Goal: Navigation & Orientation: Find specific page/section

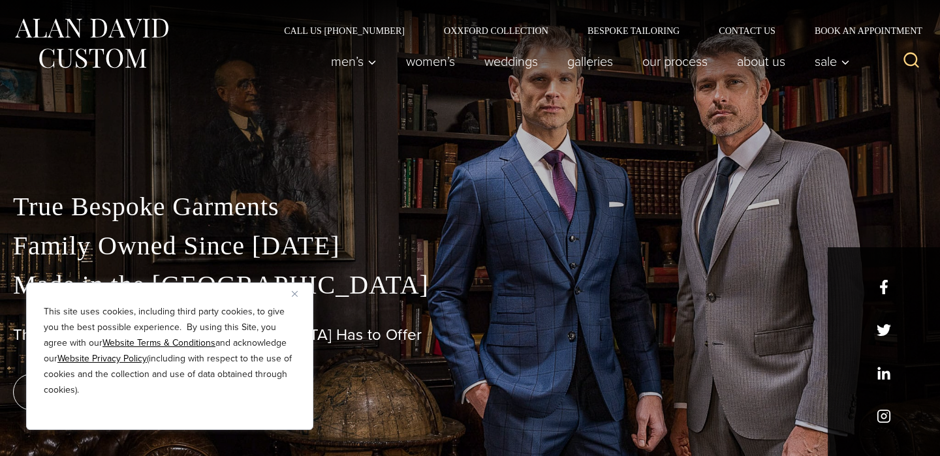
click at [297, 296] on img "Close" at bounding box center [295, 294] width 6 height 6
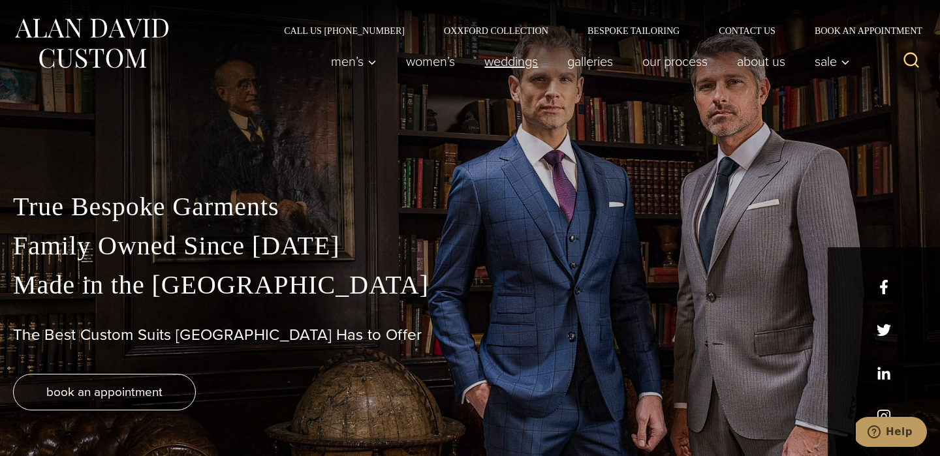
click at [504, 60] on link "weddings" at bounding box center [511, 61] width 83 height 26
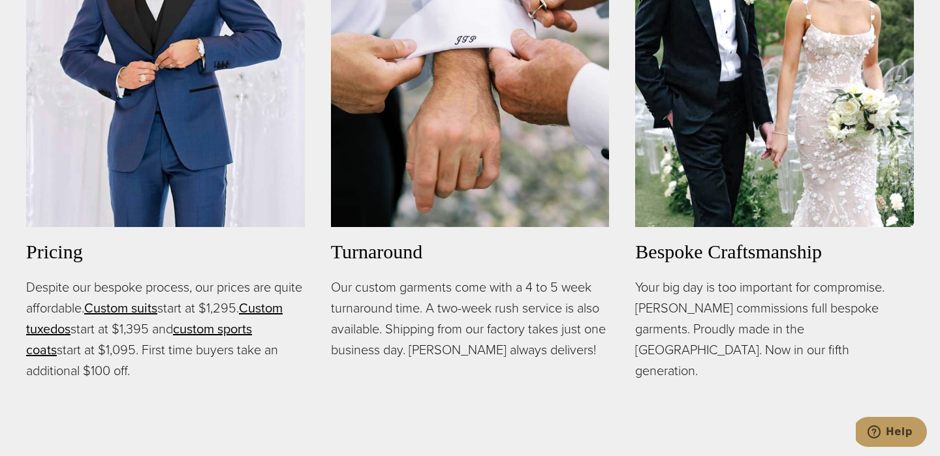
scroll to position [890, 0]
